Goal: Task Accomplishment & Management: Manage account settings

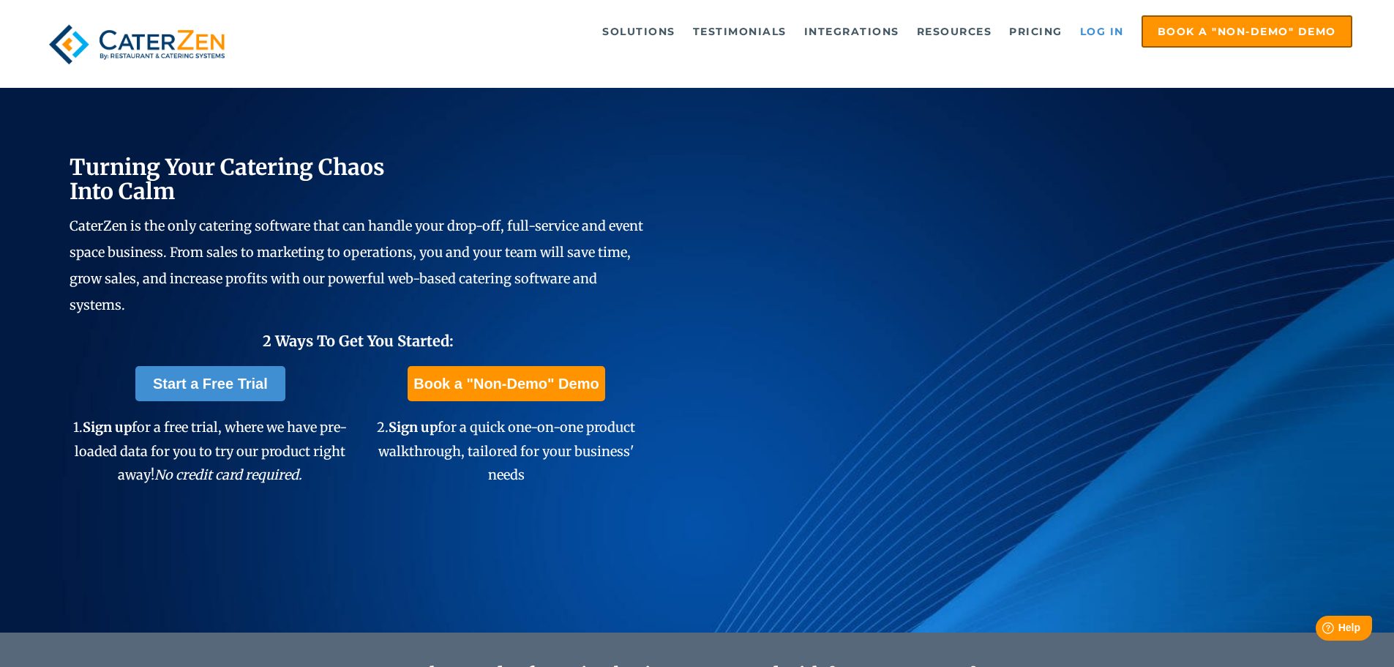
click at [1095, 29] on link "Log in" at bounding box center [1102, 31] width 59 height 29
click at [1107, 35] on link "Log in" at bounding box center [1102, 31] width 59 height 29
click at [1091, 34] on link "Log in" at bounding box center [1102, 31] width 59 height 29
click at [1111, 26] on link "Log in" at bounding box center [1102, 31] width 59 height 29
click at [1087, 27] on link "Log in" at bounding box center [1102, 31] width 59 height 29
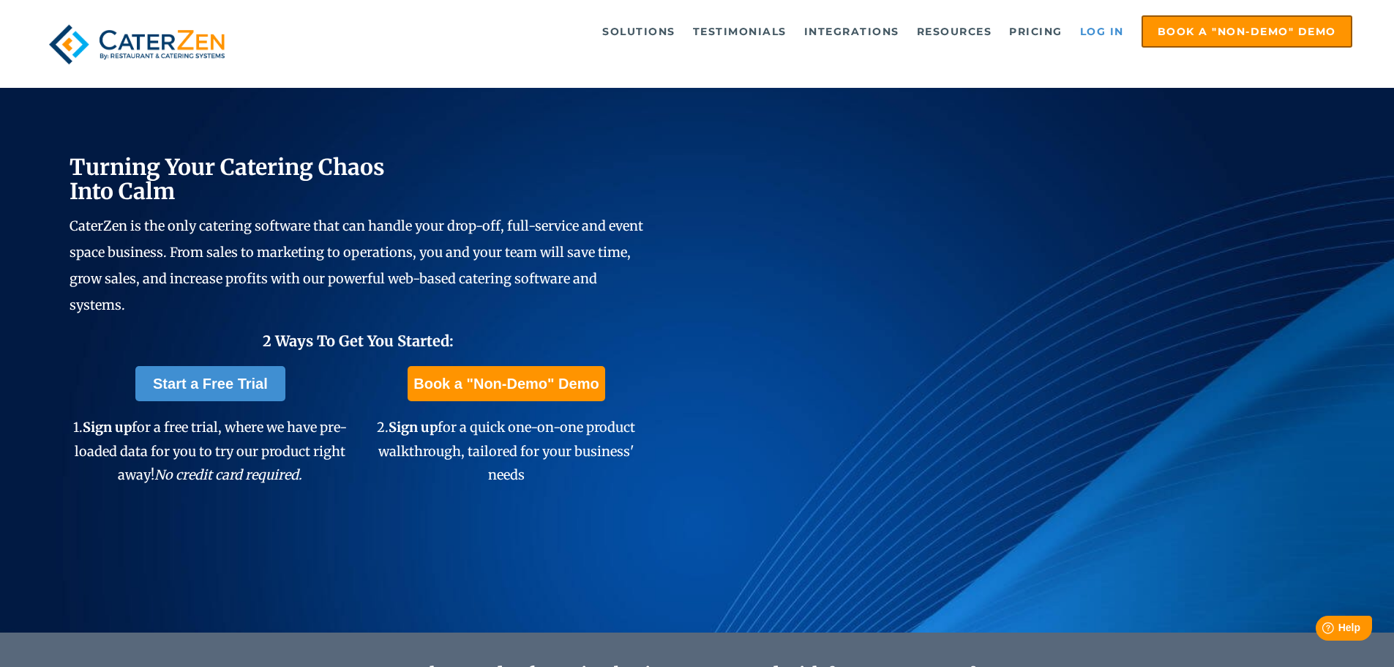
click at [1087, 26] on link "Log in" at bounding box center [1102, 31] width 59 height 29
click at [1092, 26] on link "Log in" at bounding box center [1102, 31] width 59 height 29
click at [1085, 31] on link "Log in" at bounding box center [1102, 31] width 59 height 29
